Goal: Information Seeking & Learning: Learn about a topic

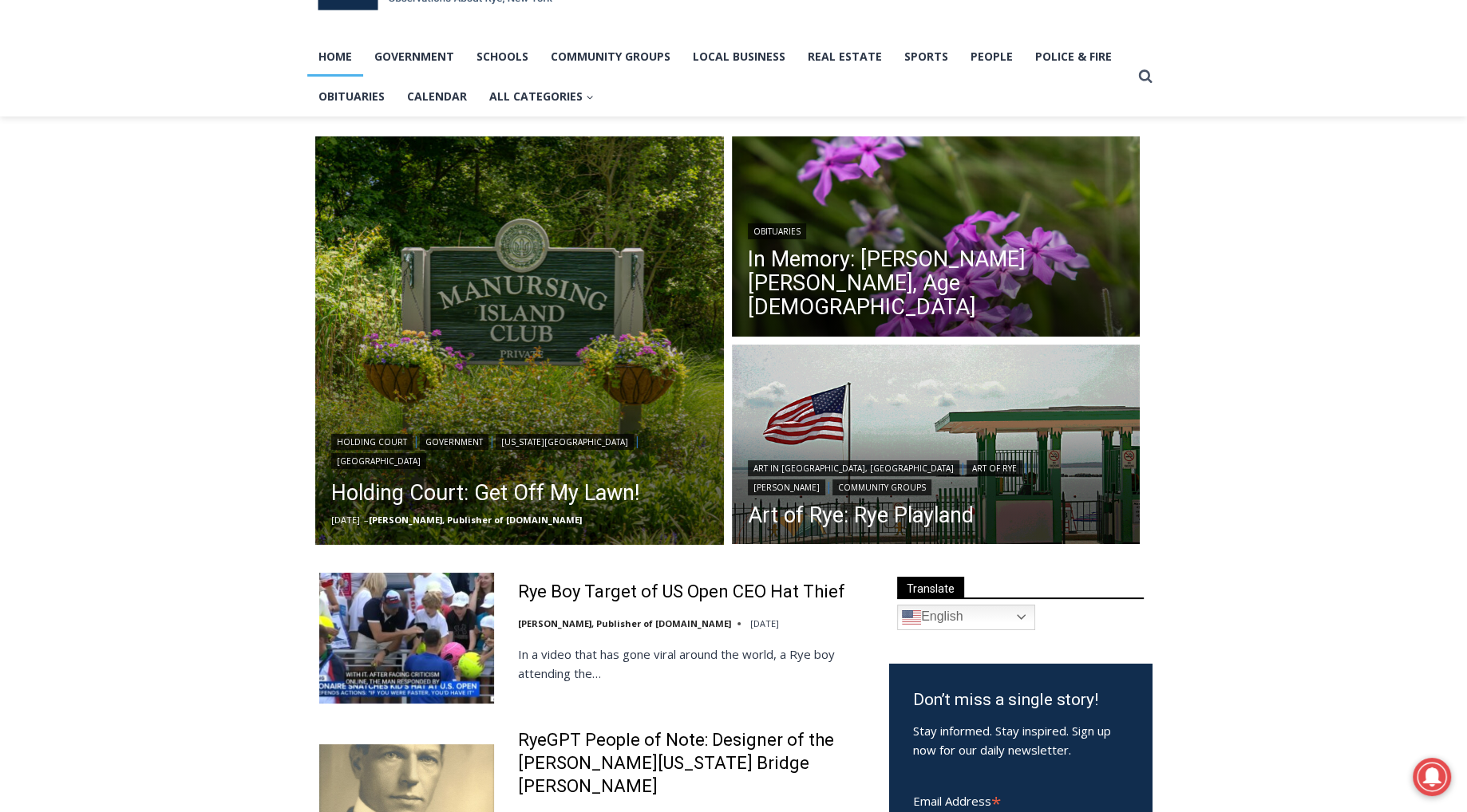
scroll to position [100, 0]
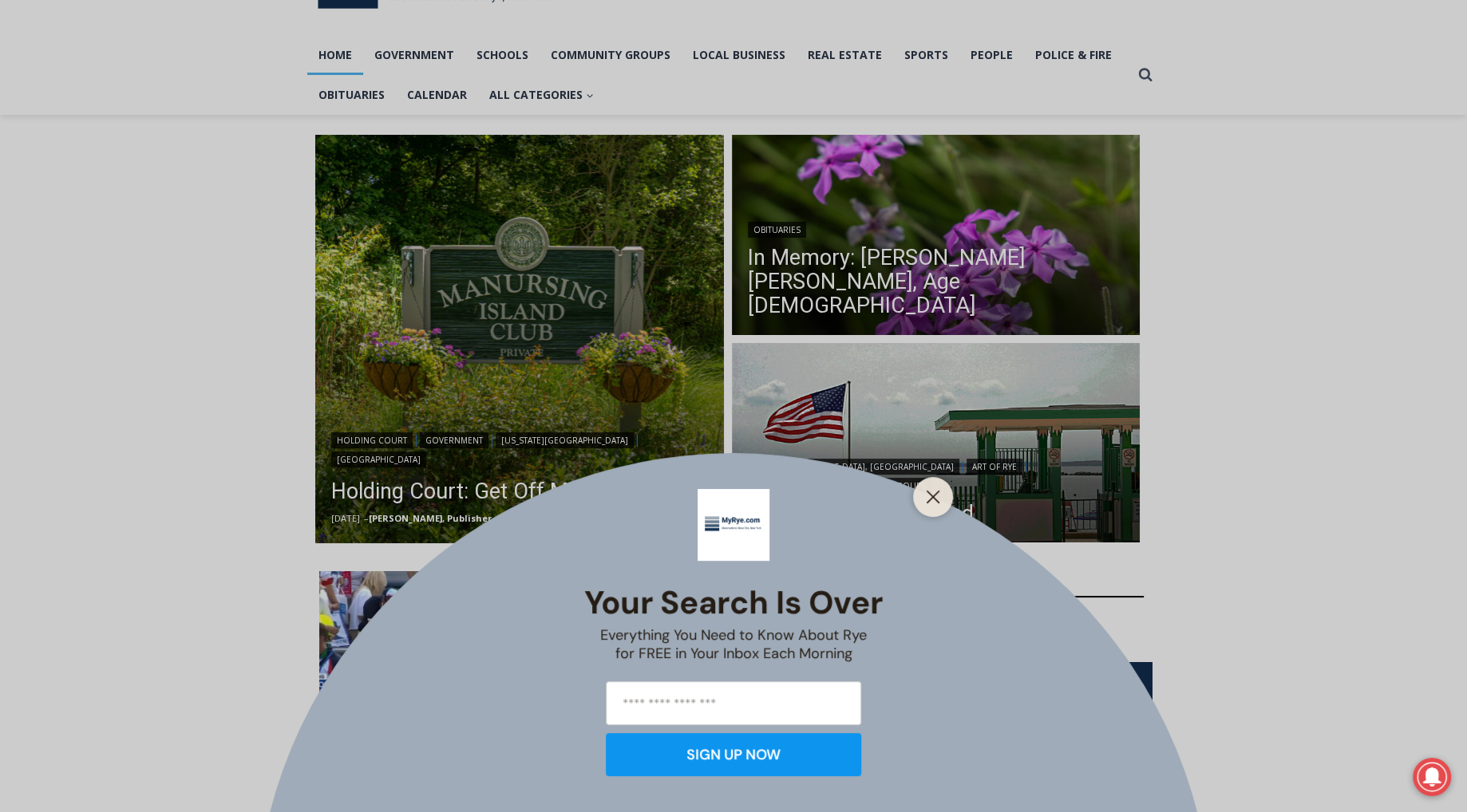
click at [418, 482] on div "Your Search is Over Everything You Need to Know About Rye for FREE in Your Inbo…" at bounding box center [733, 406] width 1467 height 812
click at [928, 498] on icon "Close" at bounding box center [934, 497] width 15 height 15
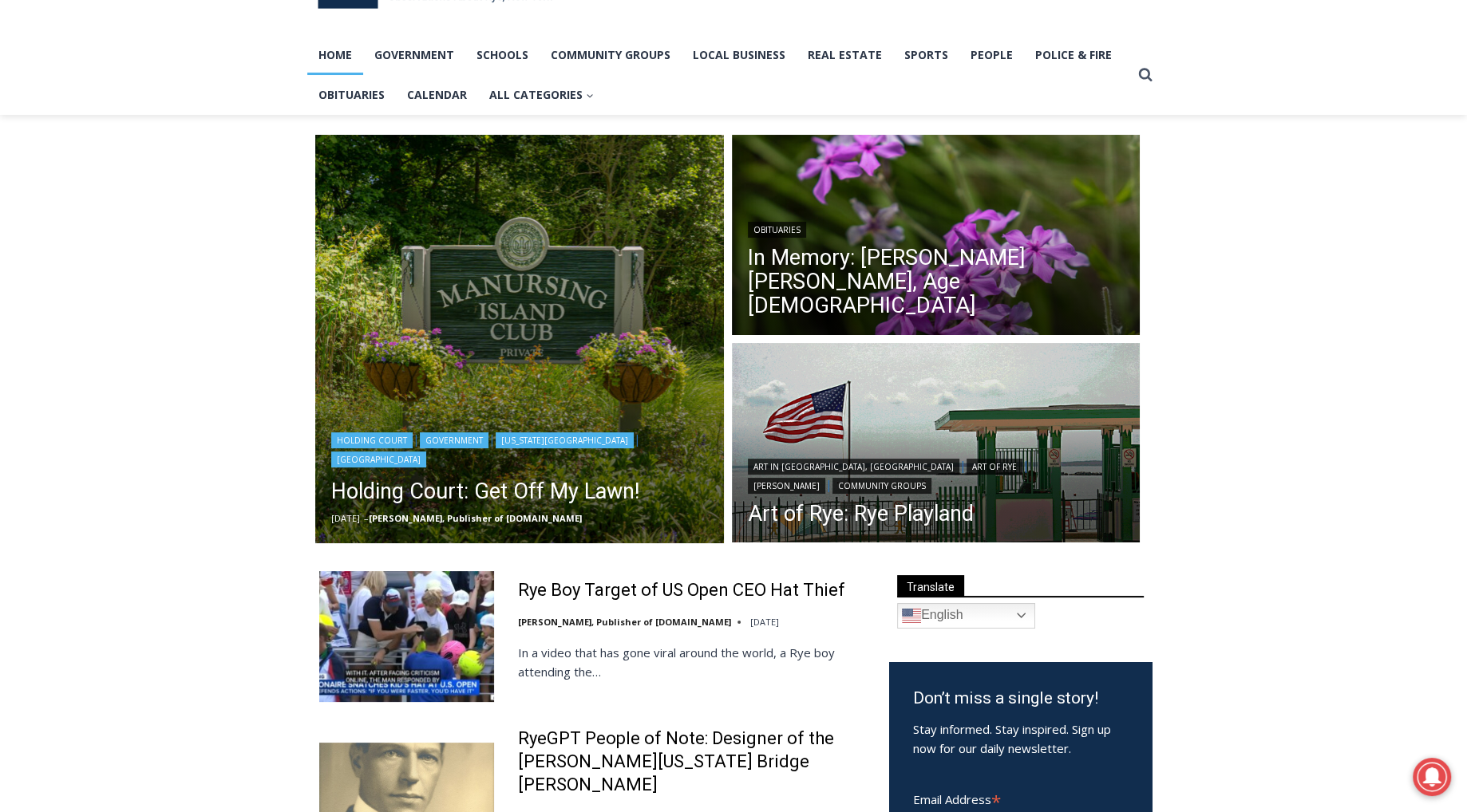
click at [555, 316] on img "Read More Holding Court: Get Off My Lawn!" at bounding box center [519, 339] width 408 height 408
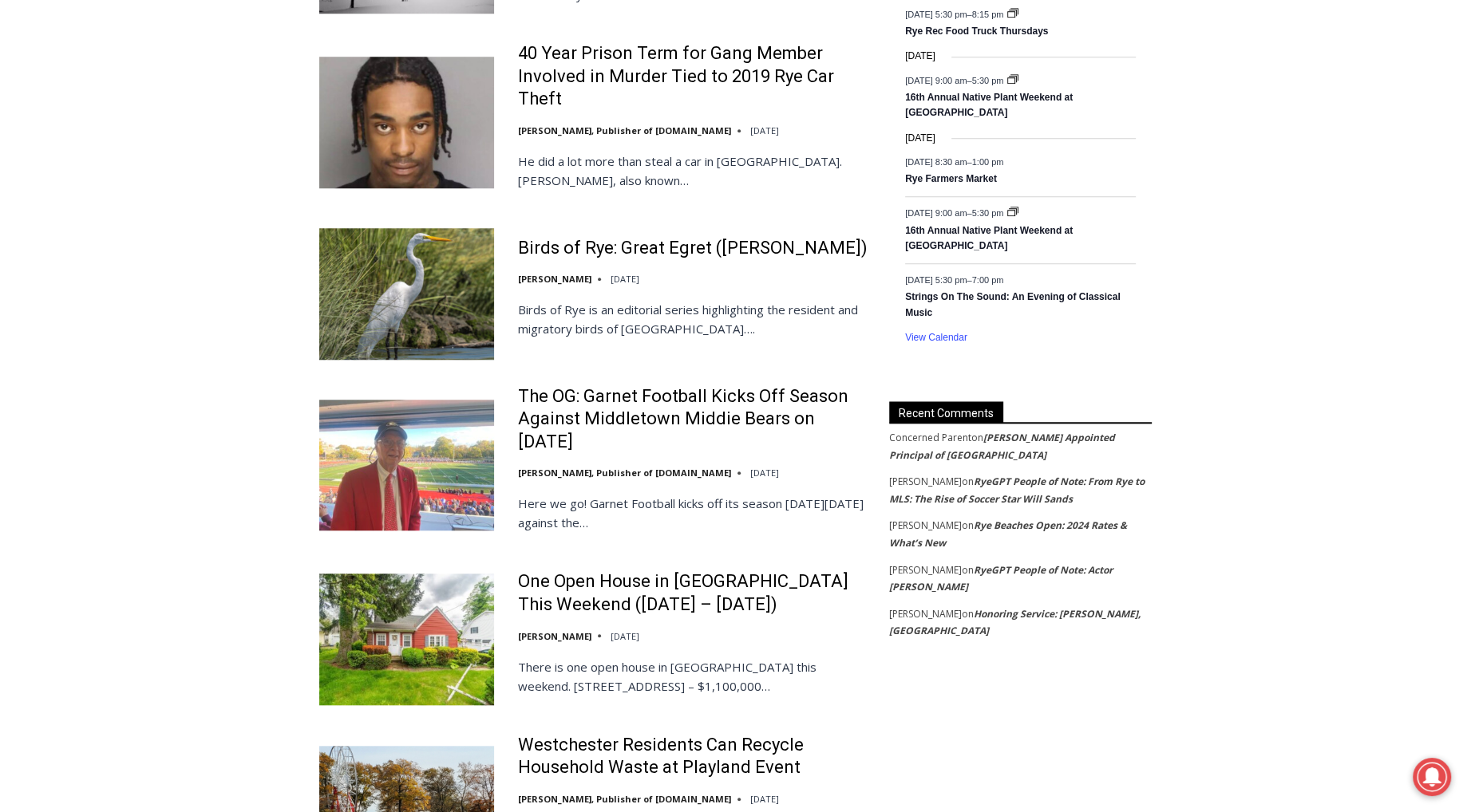
scroll to position [1484, 0]
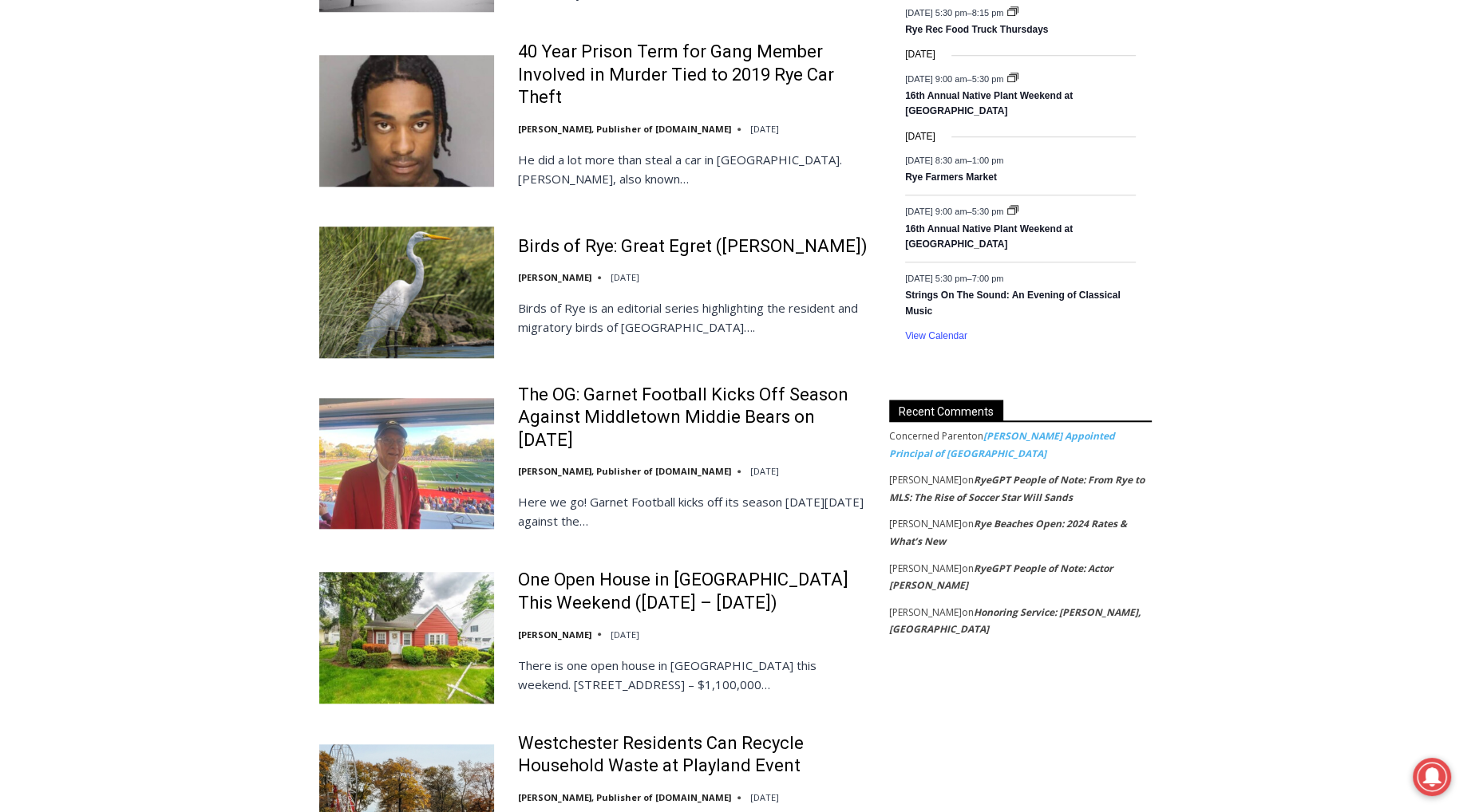
click at [1007, 437] on link "Nick Clair Appointed Principal of Rye Middle School" at bounding box center [1002, 445] width 226 height 31
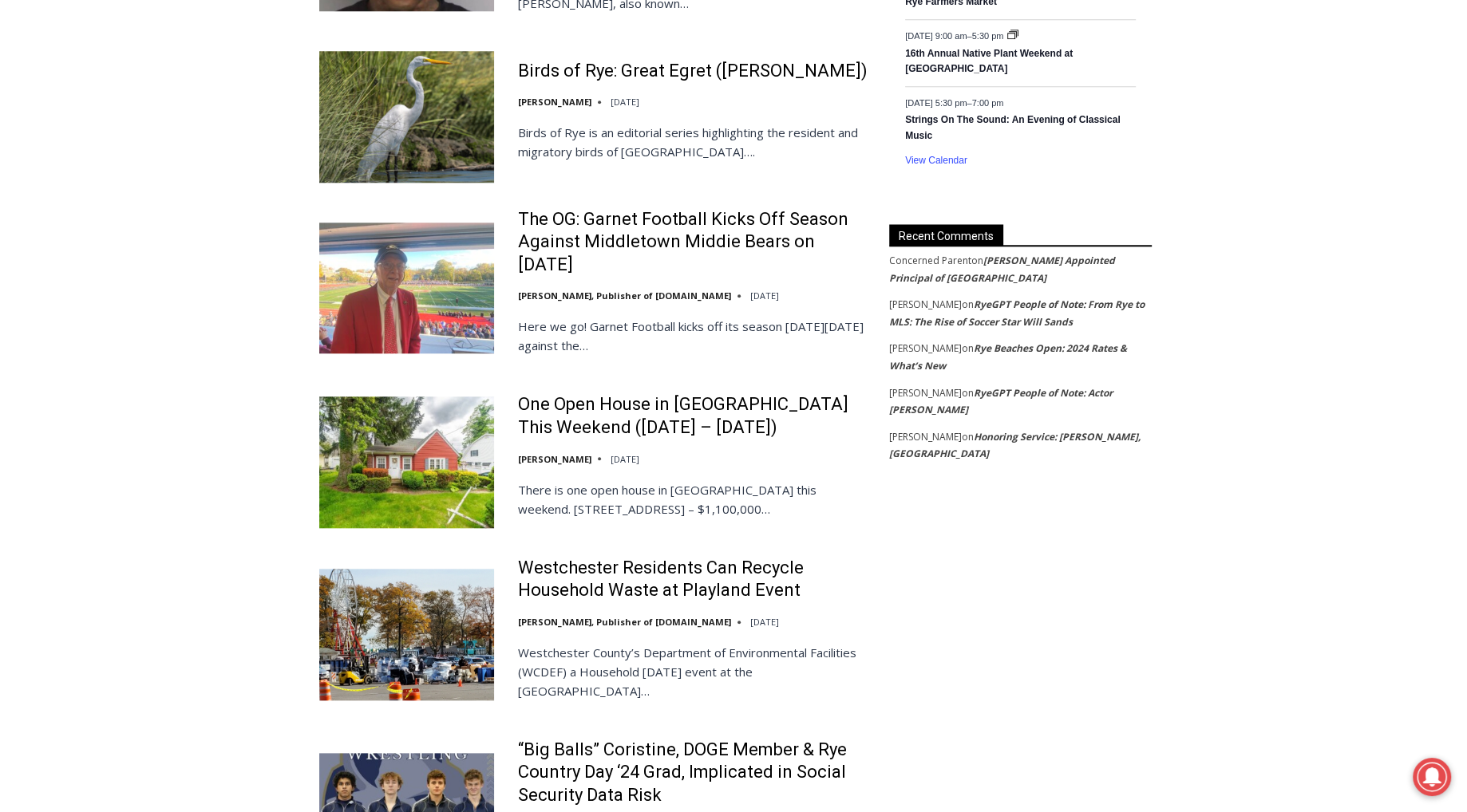
scroll to position [1660, 0]
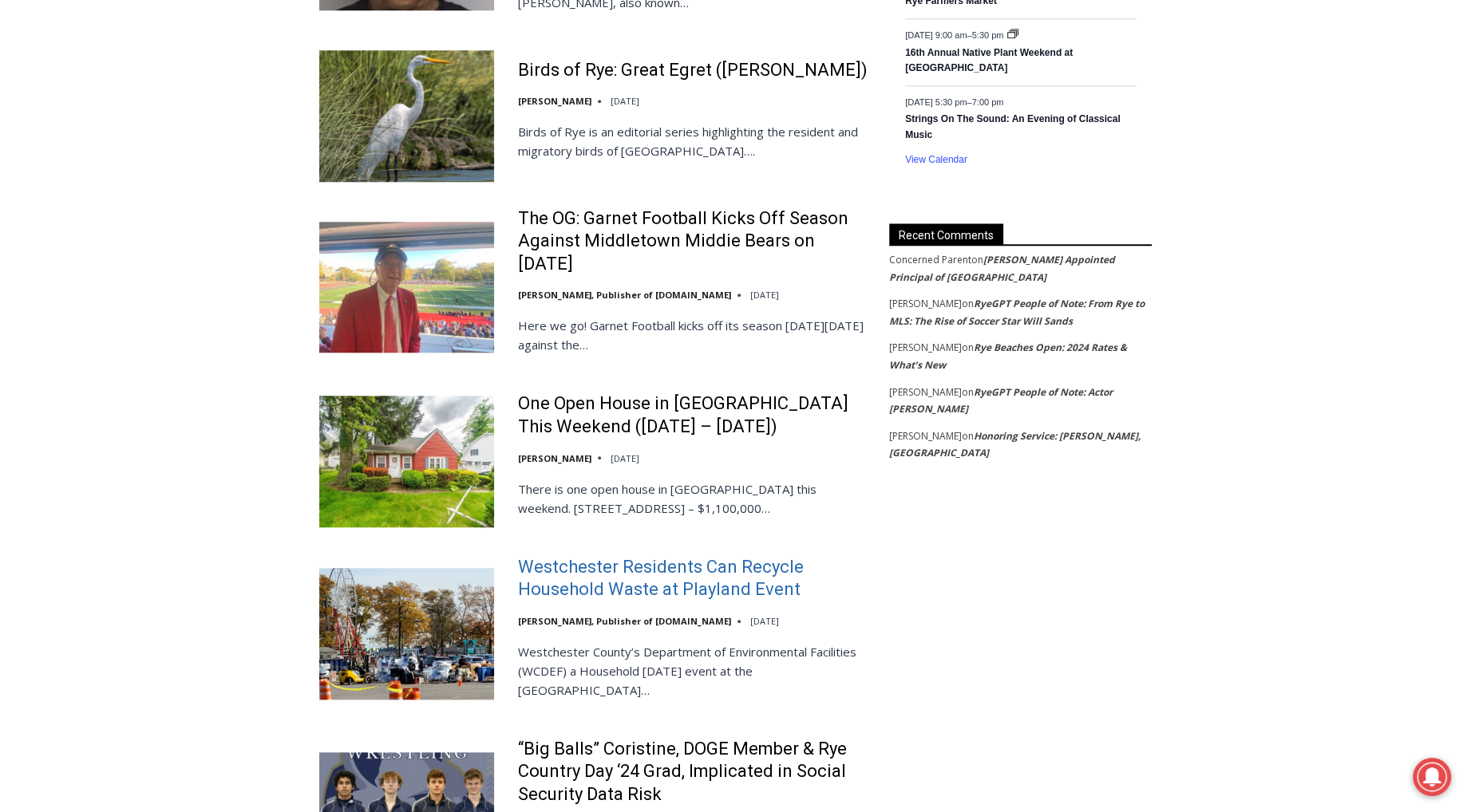
click at [724, 570] on link "Westchester Residents Can Recycle Household Waste at Playland Event" at bounding box center [693, 579] width 350 height 46
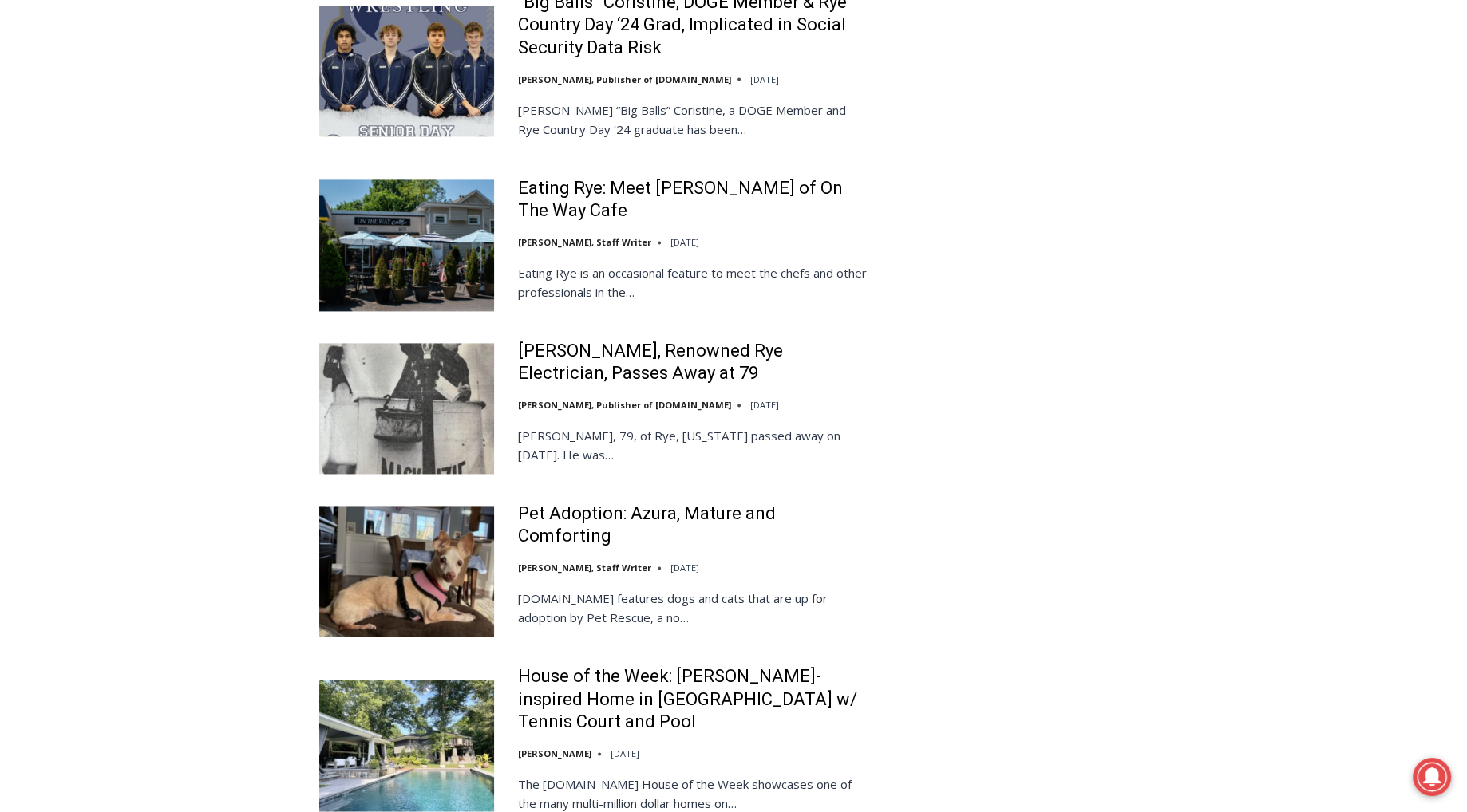
scroll to position [2425, 0]
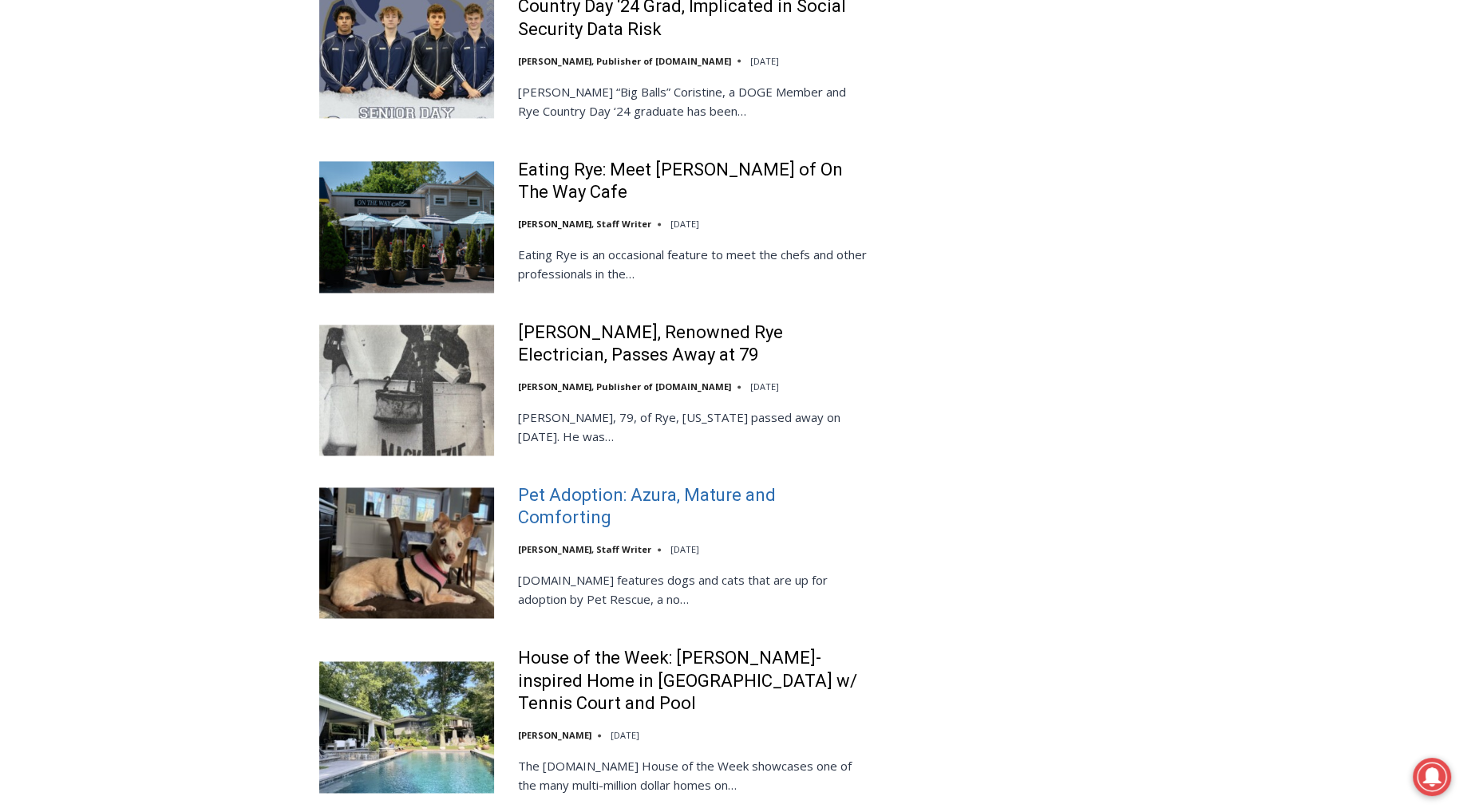
click at [603, 484] on link "Pet Adoption: Azura, Mature and Comforting" at bounding box center [693, 507] width 350 height 46
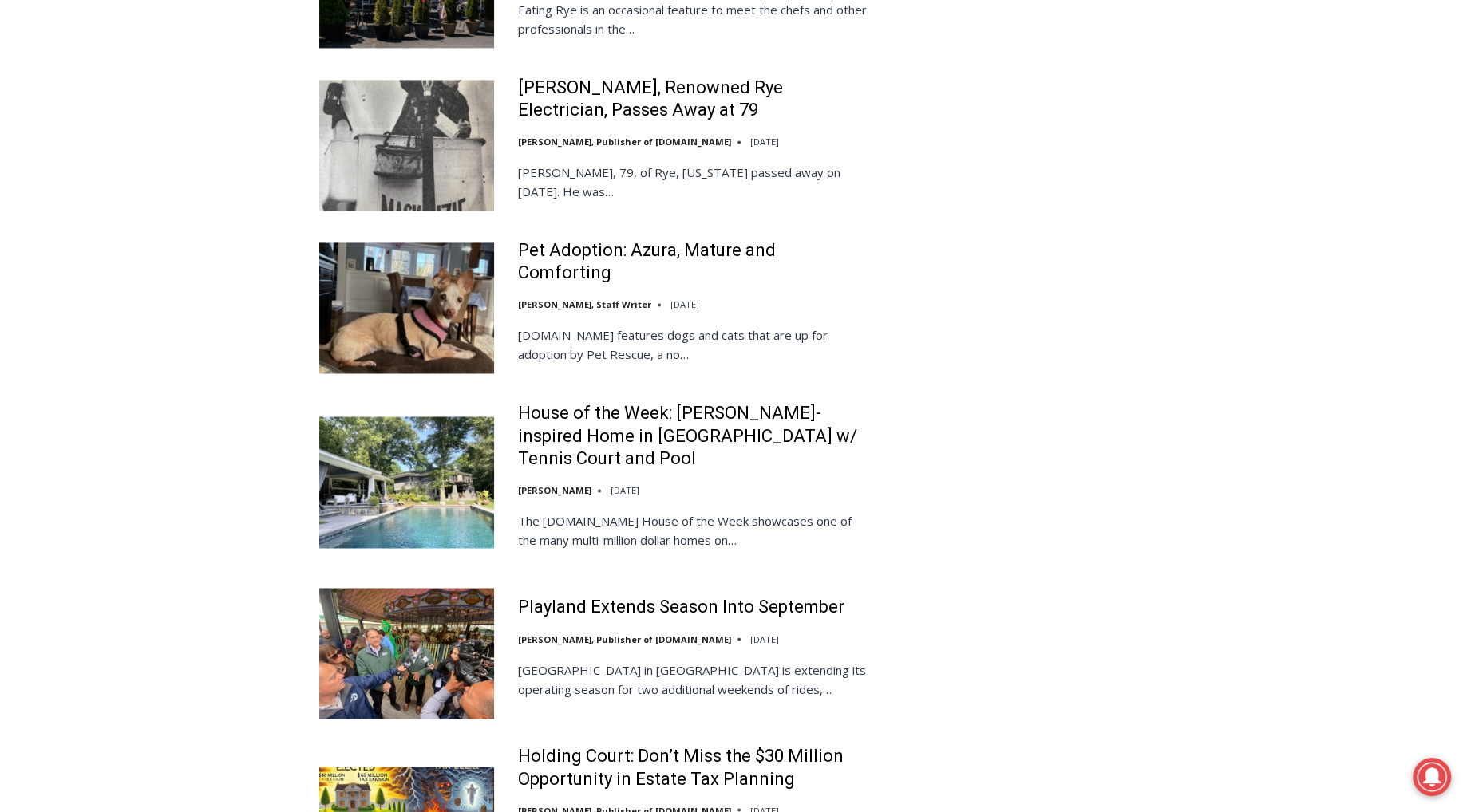
scroll to position [2694, 0]
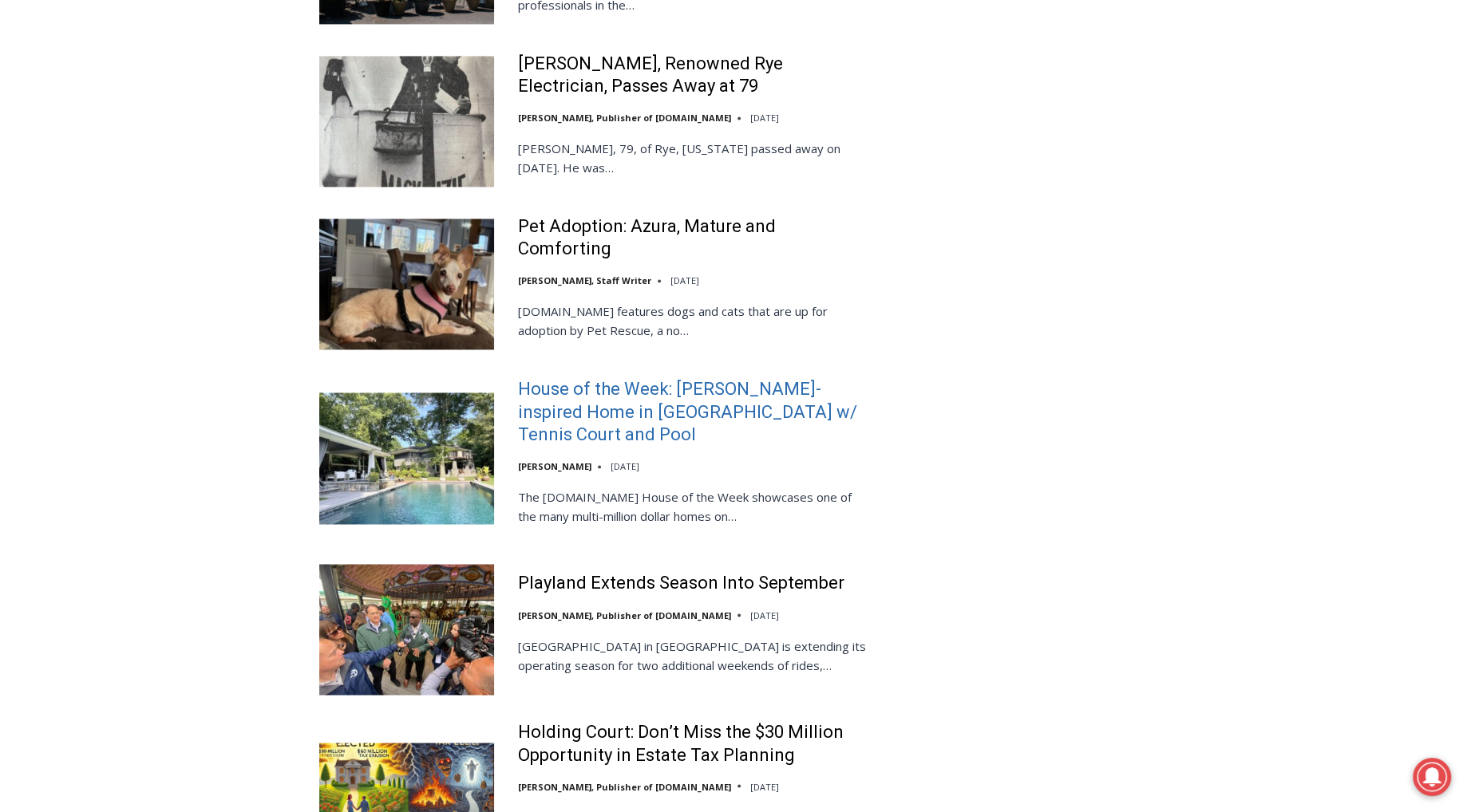
click at [569, 378] on link "House of the Week: Frank Lloyd Wright-inspired Home in Rye Brook w/ Tennis Cour…" at bounding box center [693, 412] width 350 height 69
click at [603, 378] on link "House of the Week: Frank Lloyd Wright-inspired Home in Rye Brook w/ Tennis Cour…" at bounding box center [693, 412] width 350 height 69
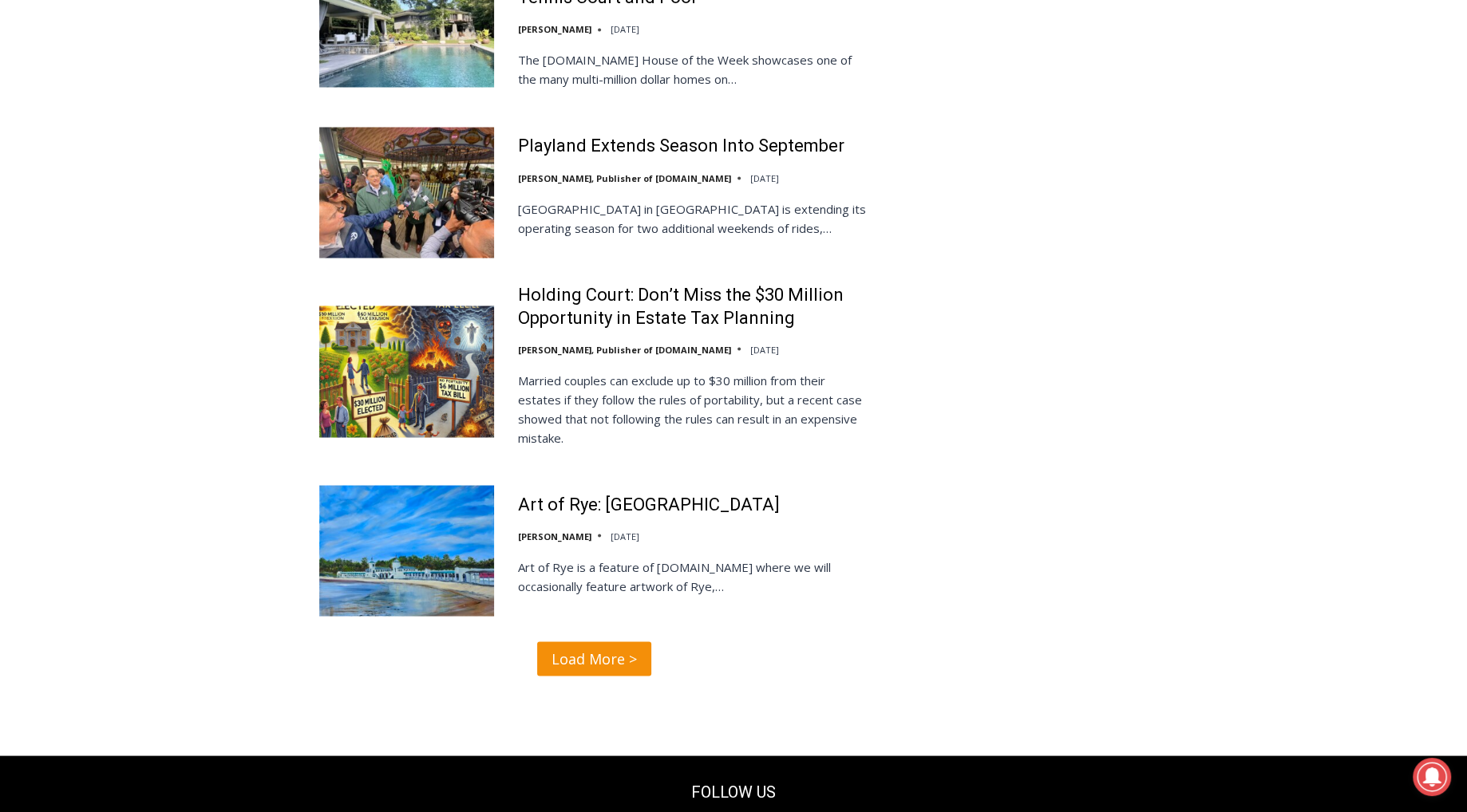
scroll to position [3212, 0]
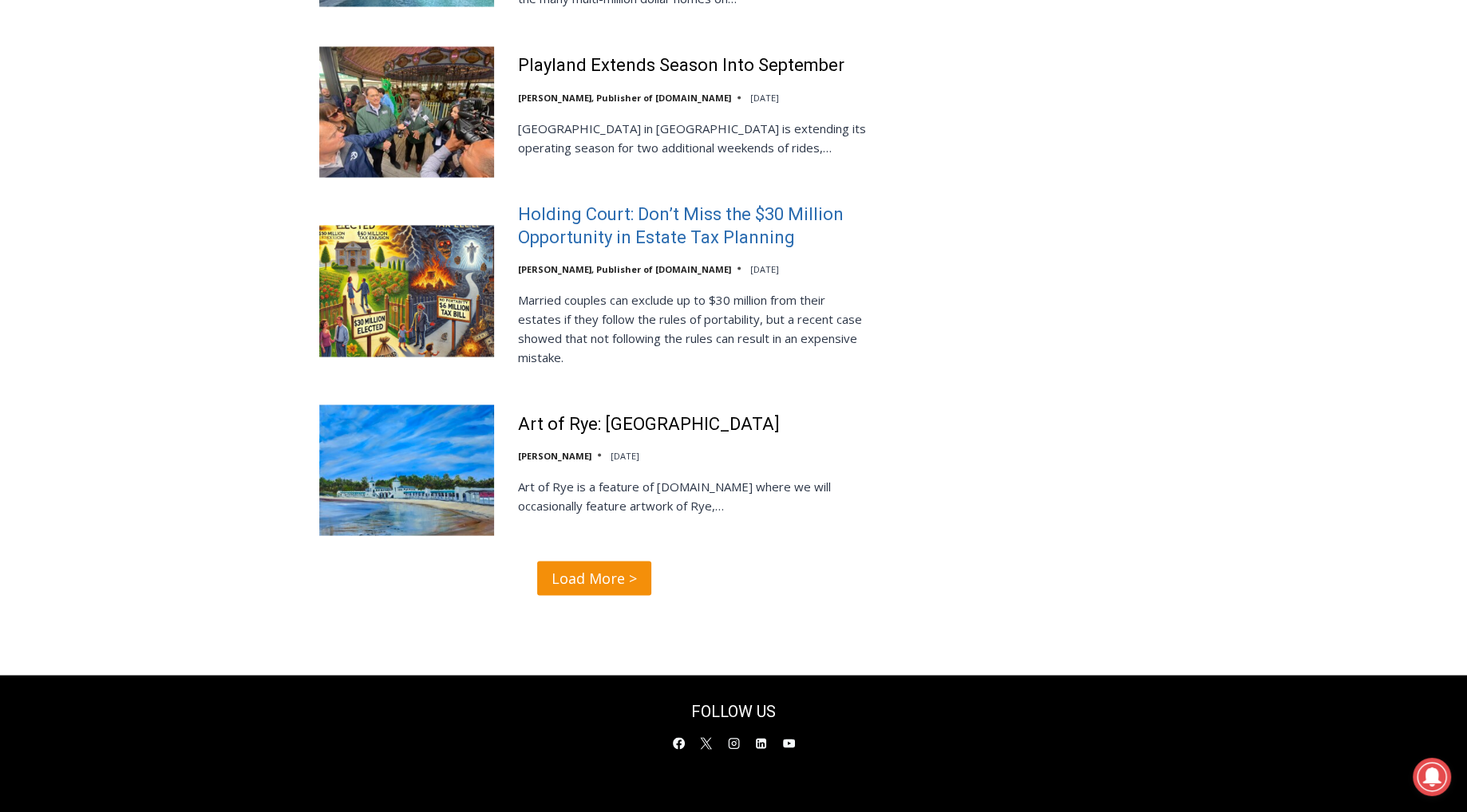
click at [538, 203] on link "Holding Court: Don’t Miss the $30 Million Opportunity in Estate Tax Planning" at bounding box center [693, 226] width 350 height 46
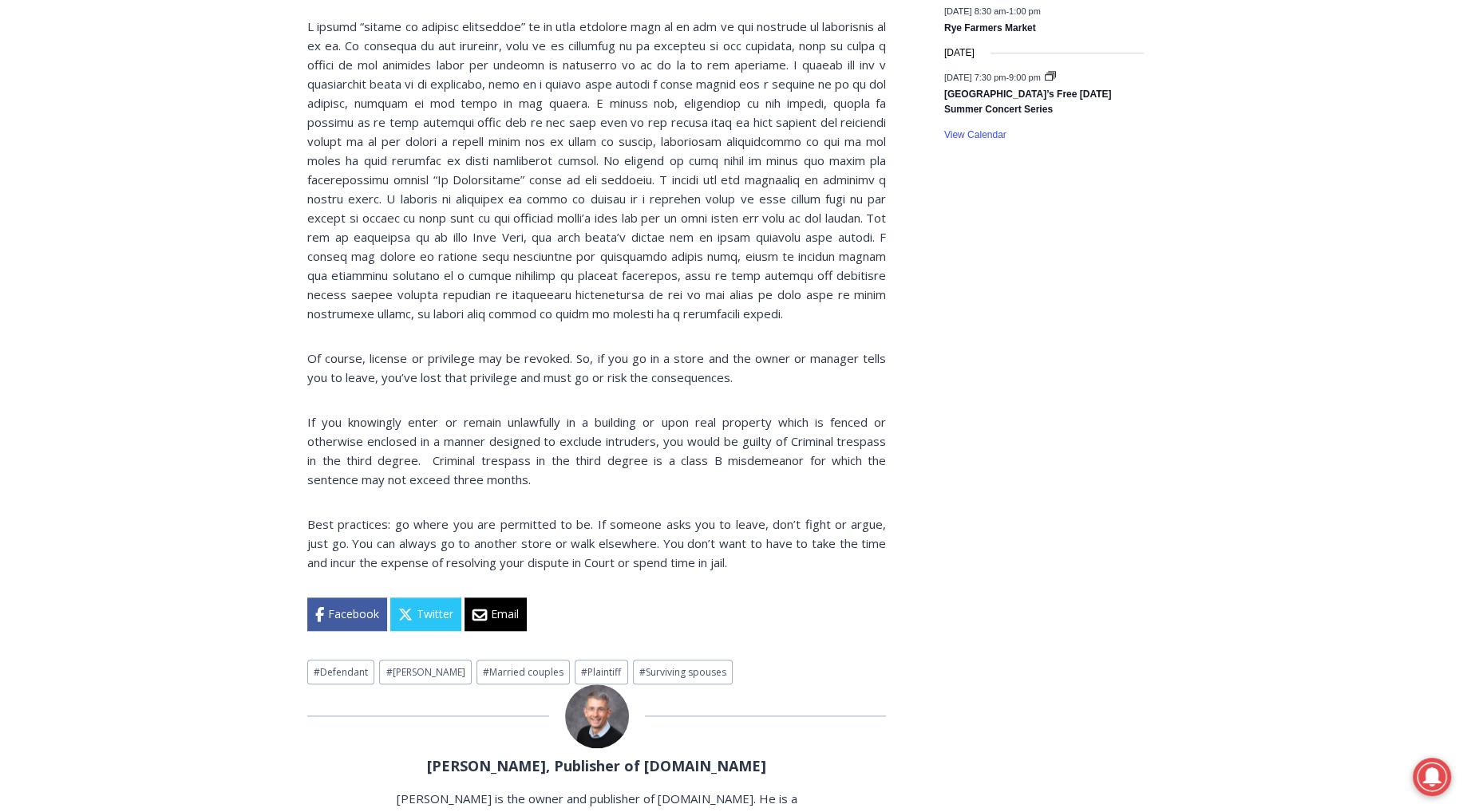
scroll to position [1479, 0]
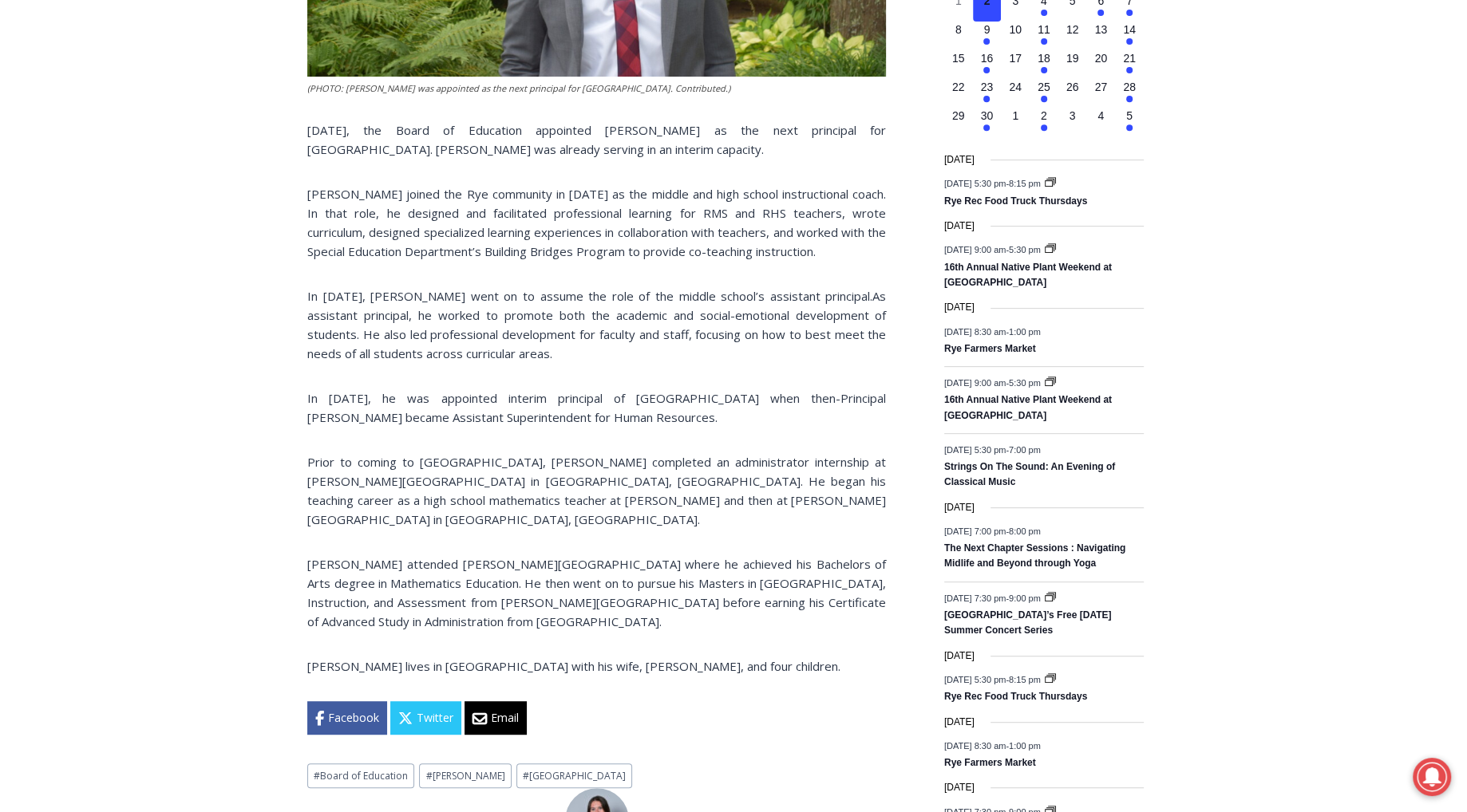
scroll to position [815, 0]
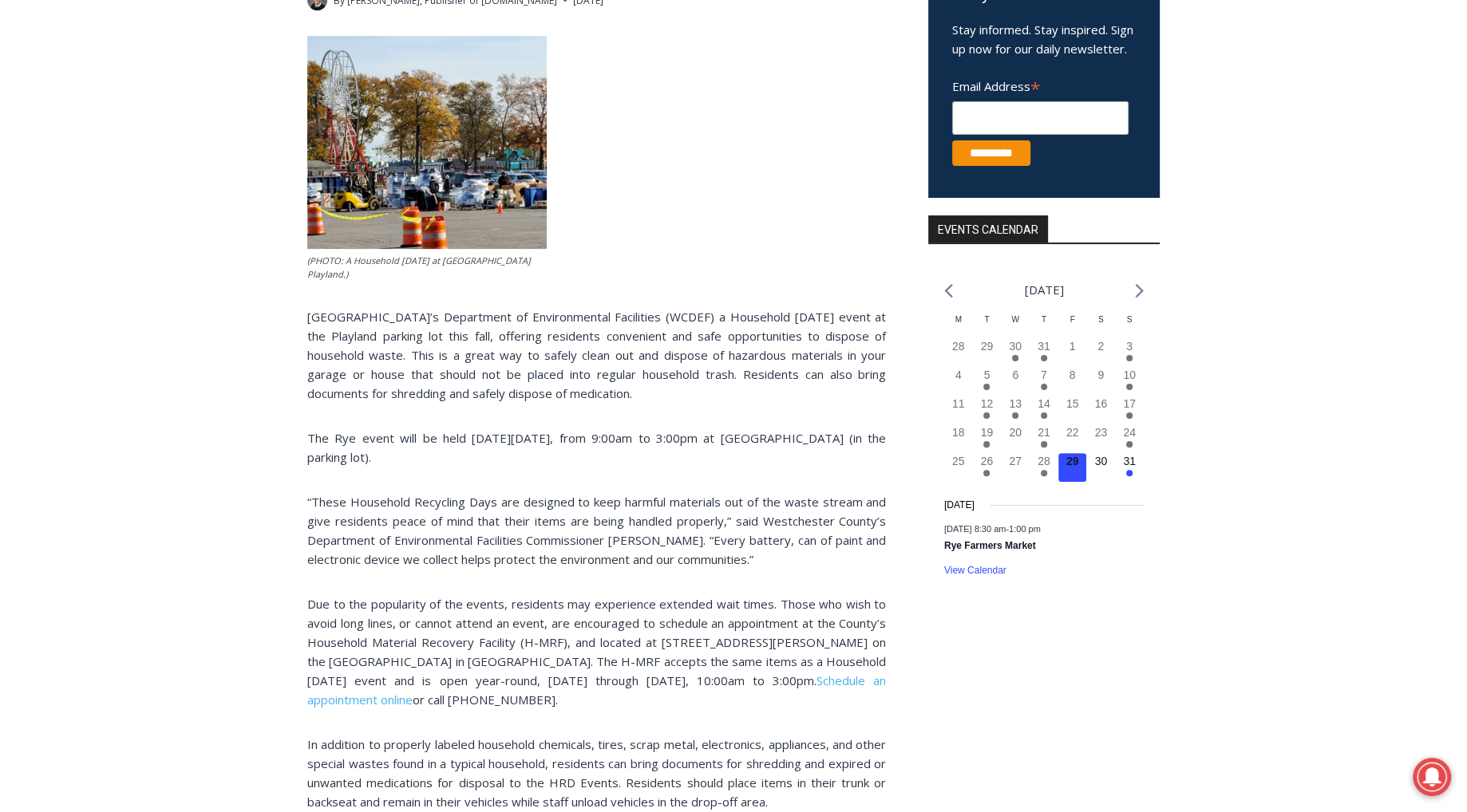
scroll to position [380, 0]
drag, startPoint x: 713, startPoint y: 302, endPoint x: 503, endPoint y: 324, distance: 211.1
click at [503, 324] on p "Westchester County’s Department of Environmental Facilities (WCDEF) a Household…" at bounding box center [596, 356] width 578 height 96
copy p "Household Recycling Day event at the Playland parking lot this fall"
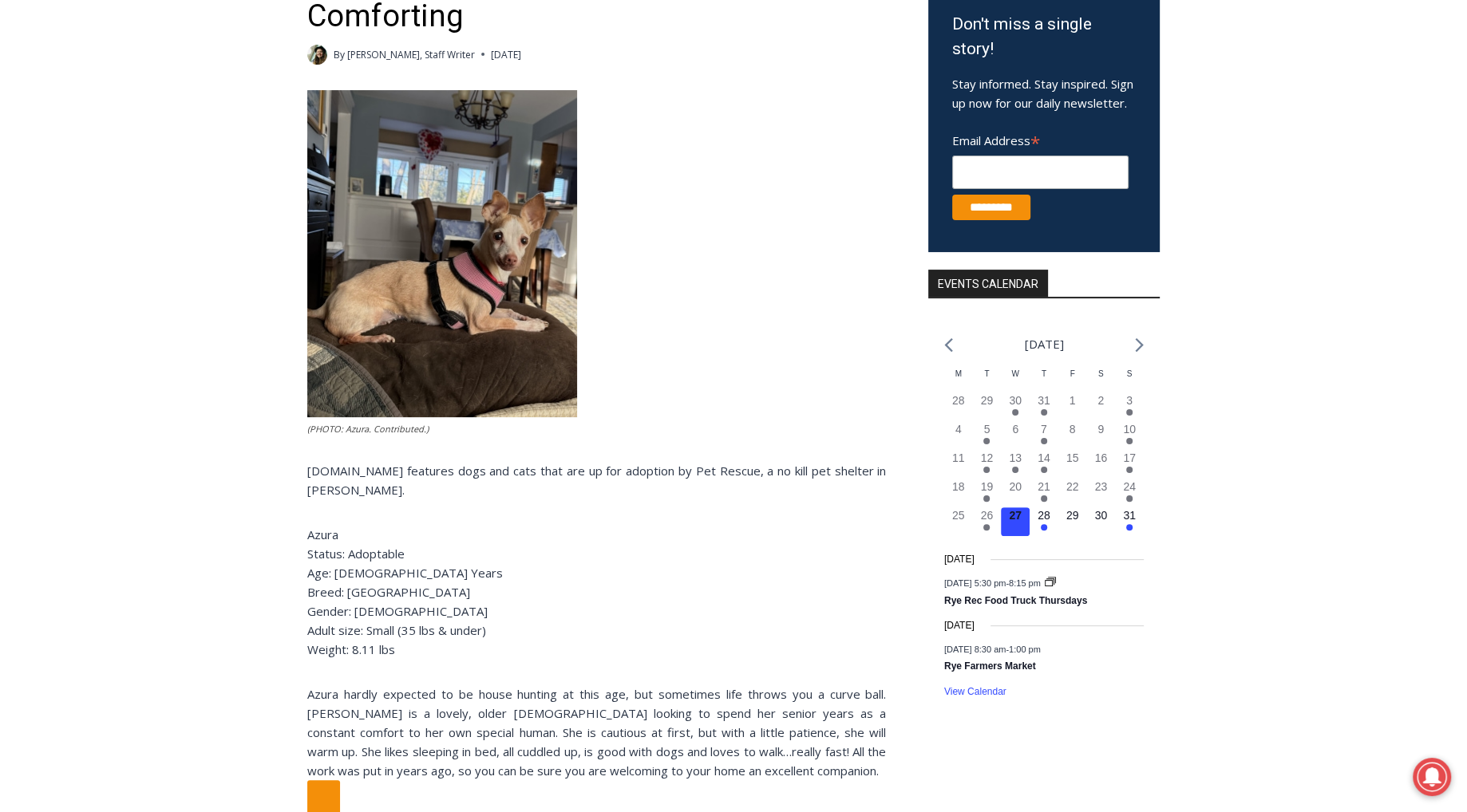
scroll to position [330, 0]
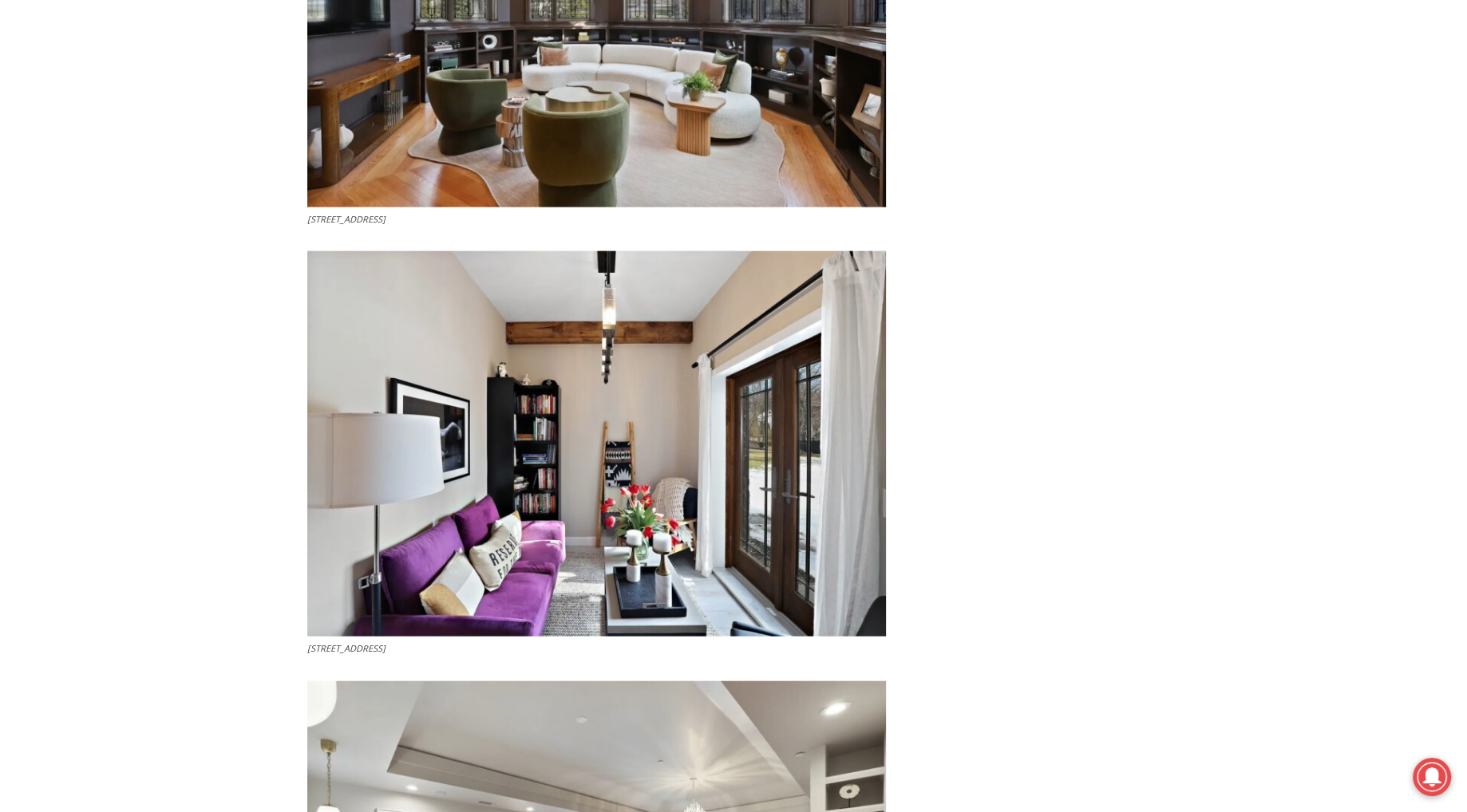
scroll to position [3803, 0]
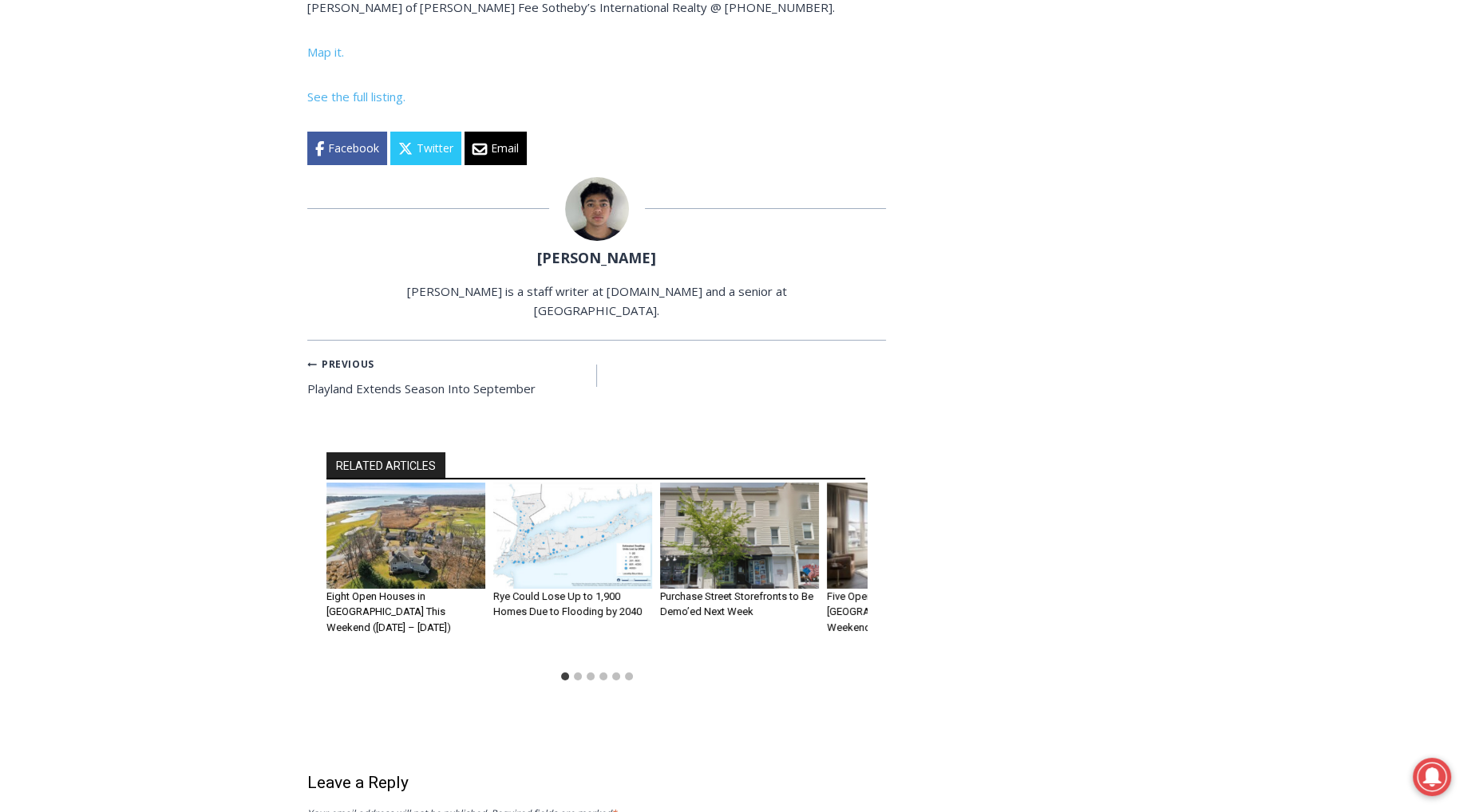
scroll to position [7068, 0]
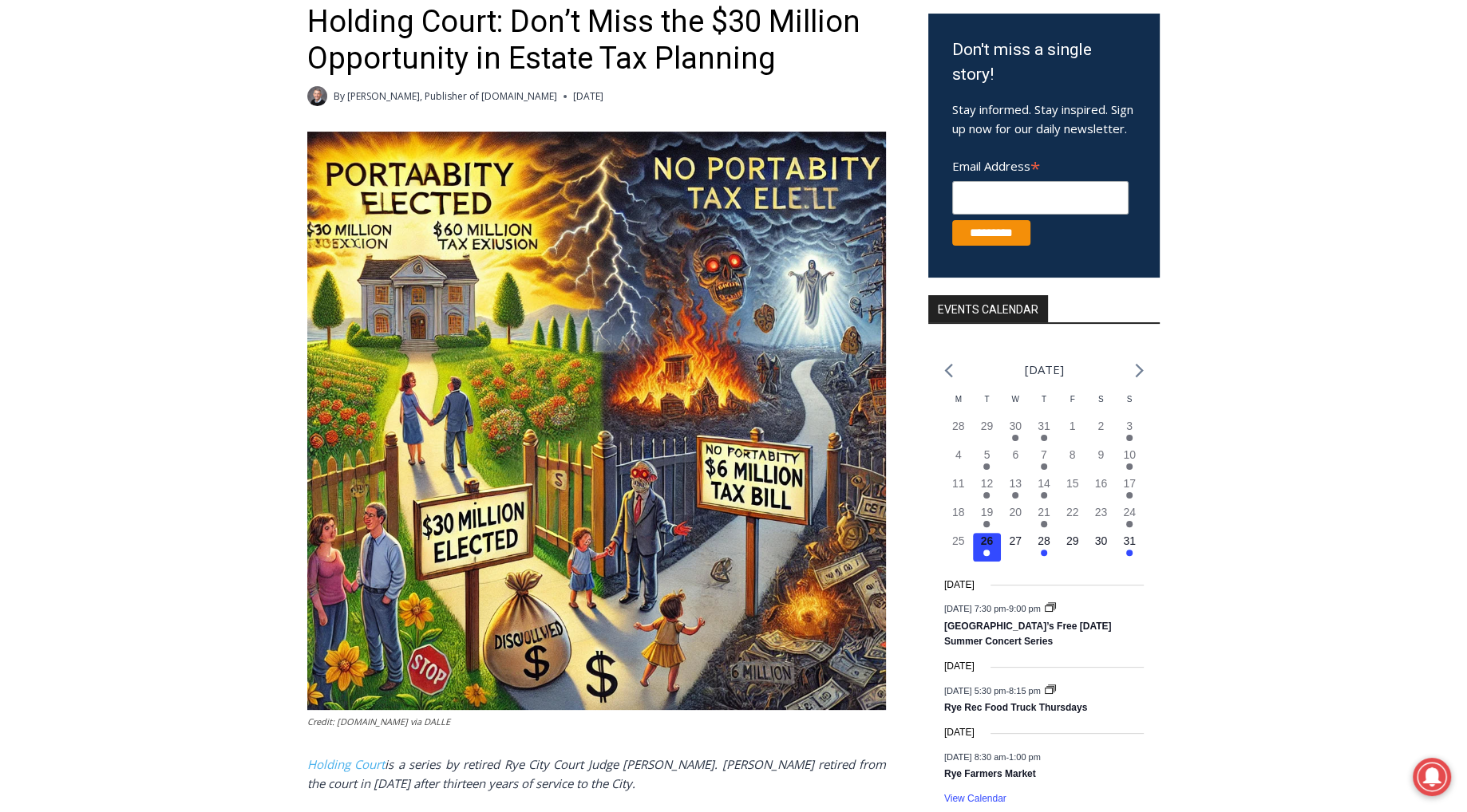
scroll to position [296, 0]
